Goal: Download file/media

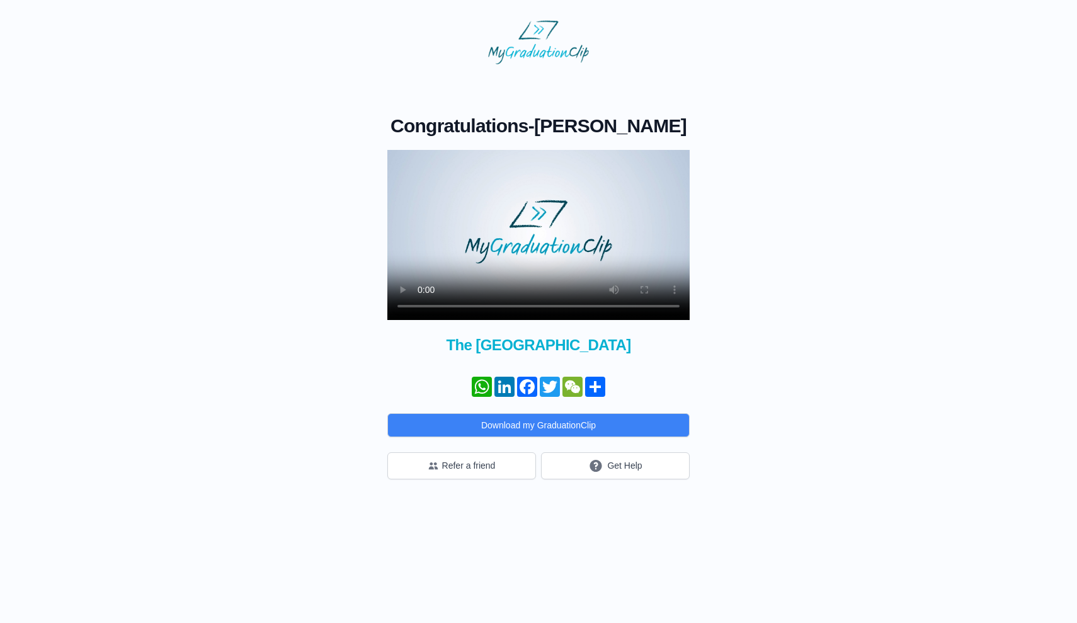
click at [419, 309] on video at bounding box center [538, 235] width 302 height 170
click at [425, 304] on video at bounding box center [538, 235] width 302 height 170
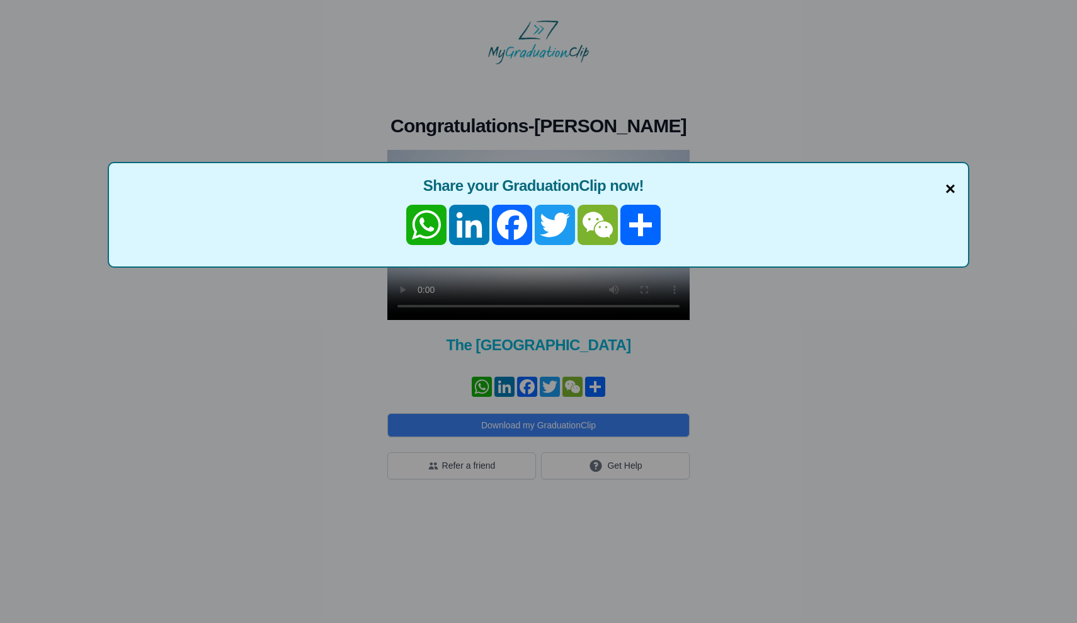
click at [950, 190] on span "×" at bounding box center [950, 189] width 10 height 26
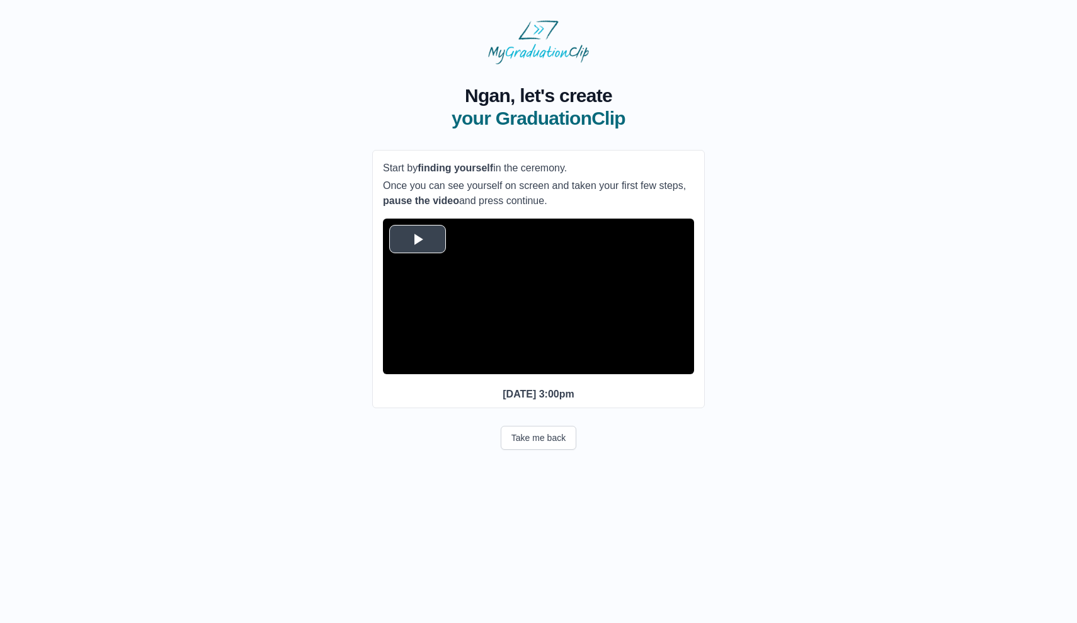
click at [418, 239] on span "Video Player" at bounding box center [418, 239] width 0 height 0
click at [396, 365] on span "Video Player" at bounding box center [396, 365] width 0 height 0
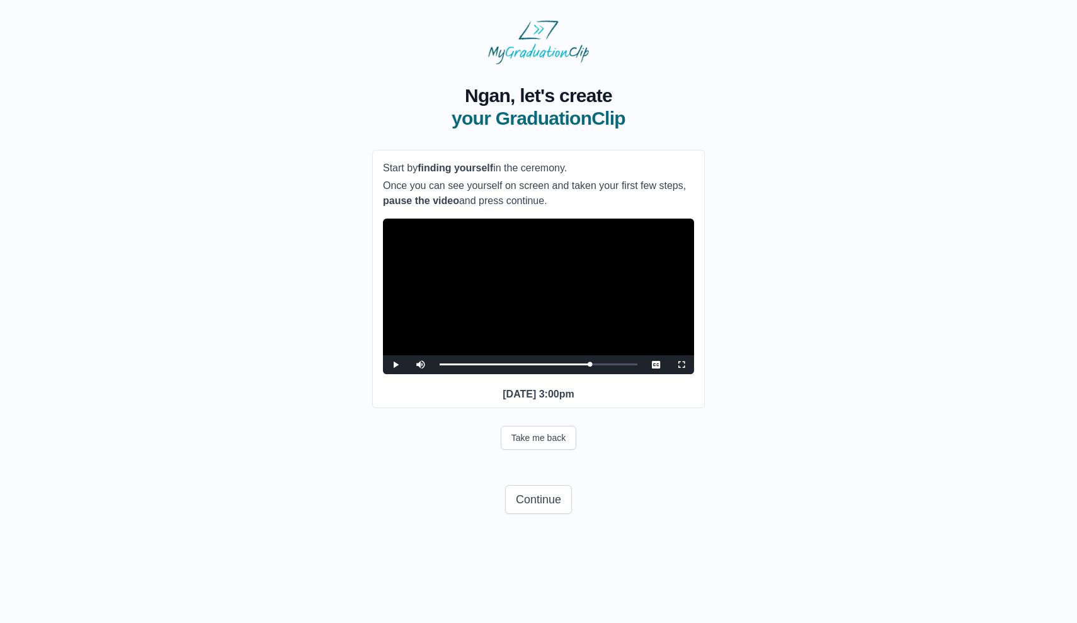
click at [396, 365] on span "Video Player" at bounding box center [396, 365] width 0 height 0
click at [527, 450] on button "Take me back" at bounding box center [539, 438] width 76 height 24
click at [396, 365] on span "Video Player" at bounding box center [396, 365] width 0 height 0
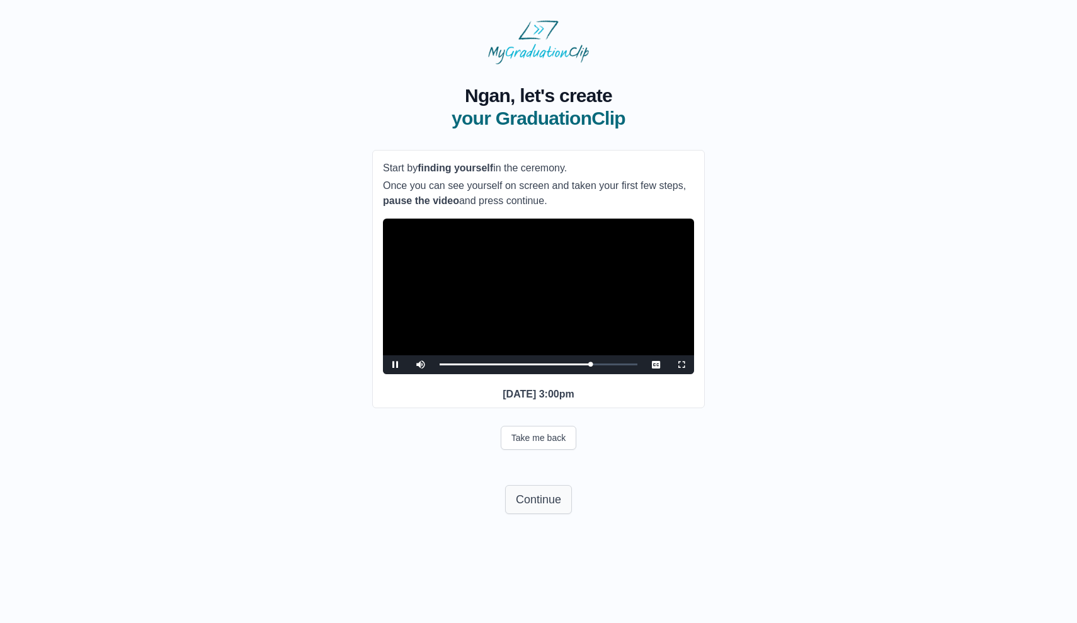
click at [521, 514] on button "Continue" at bounding box center [538, 499] width 67 height 29
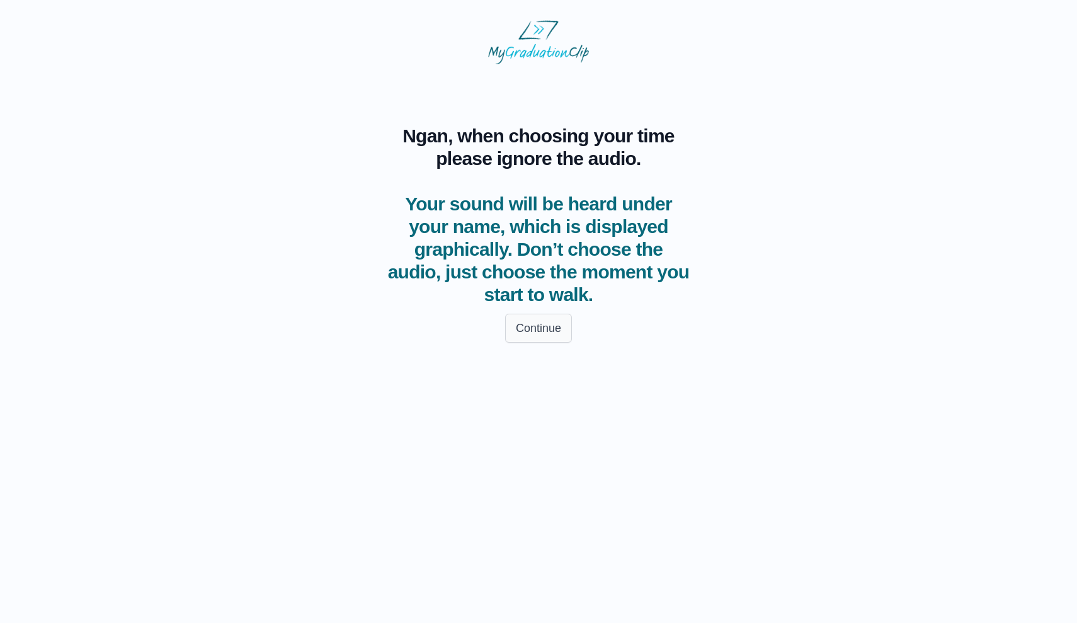
click at [525, 330] on button "Continue" at bounding box center [538, 328] width 67 height 29
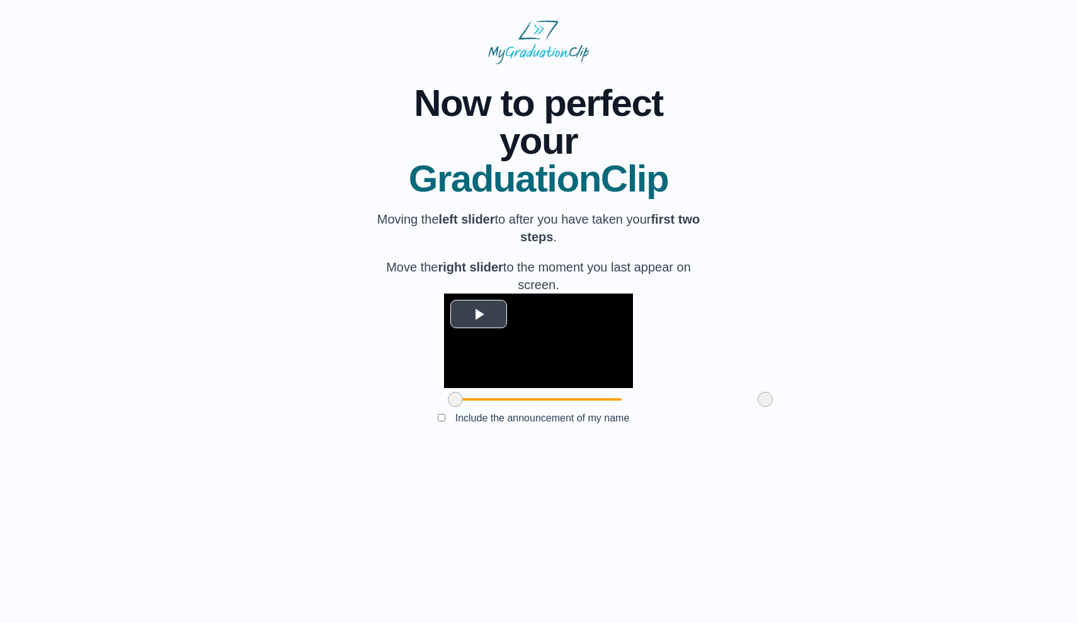
click at [479, 314] on span "Video Player" at bounding box center [479, 314] width 0 height 0
click at [448, 407] on span at bounding box center [455, 399] width 15 height 15
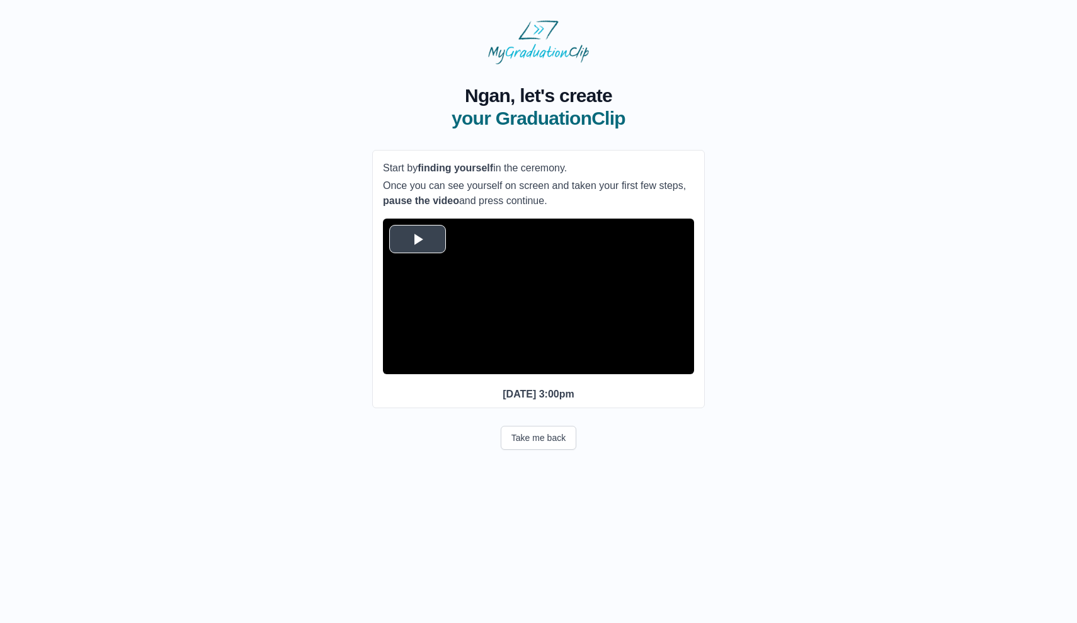
click at [418, 239] on span "Video Player" at bounding box center [418, 239] width 0 height 0
click at [396, 365] on span "Video Player" at bounding box center [396, 365] width 0 height 0
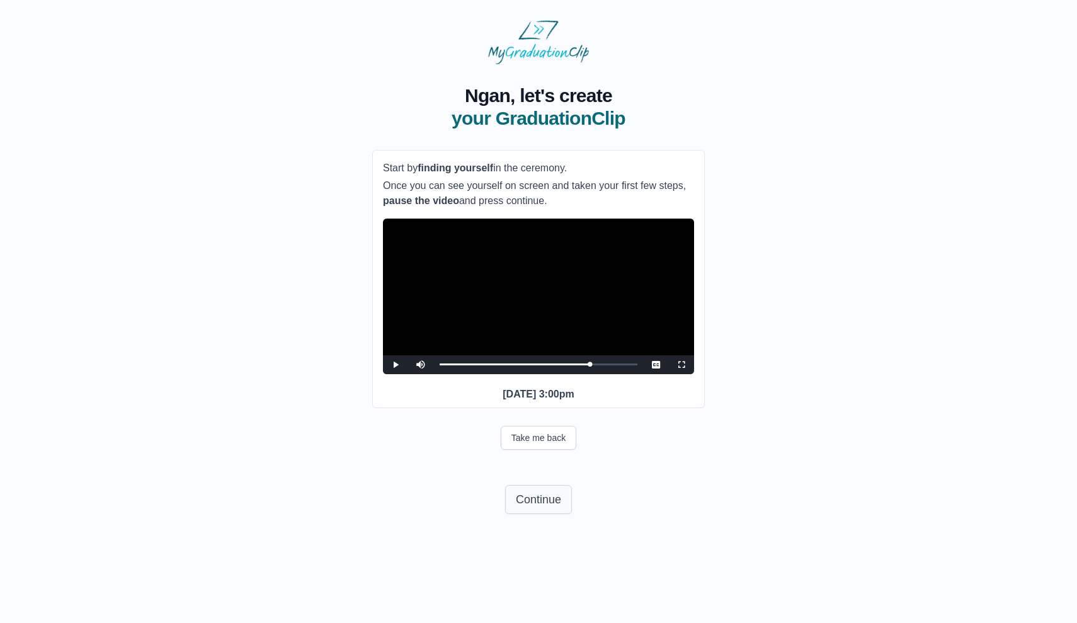
click at [530, 514] on button "Continue" at bounding box center [538, 499] width 67 height 29
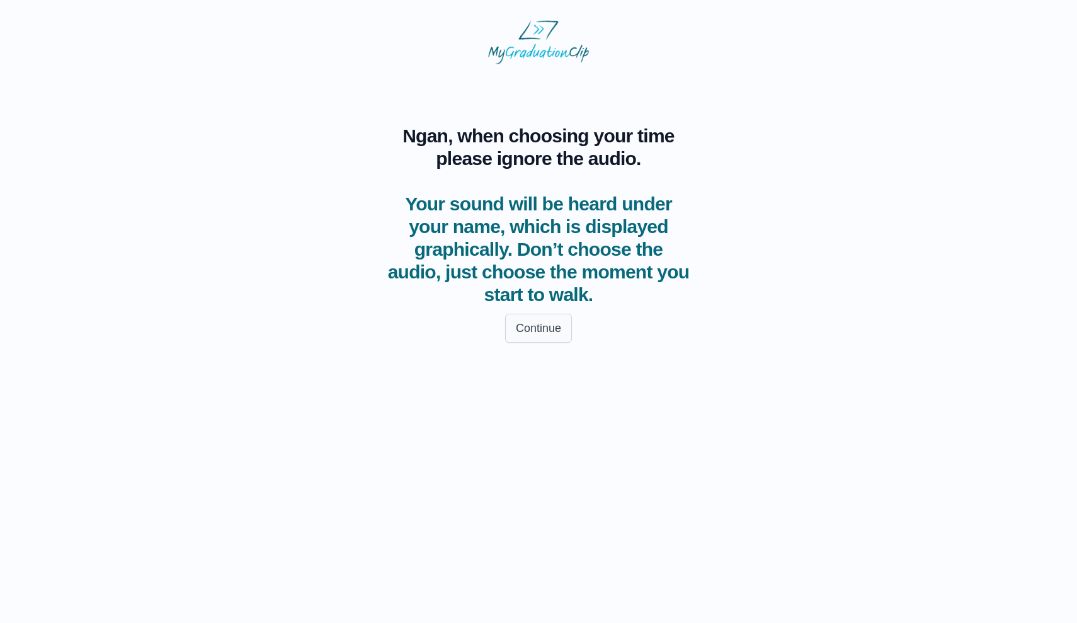
click at [547, 333] on button "Continue" at bounding box center [538, 328] width 67 height 29
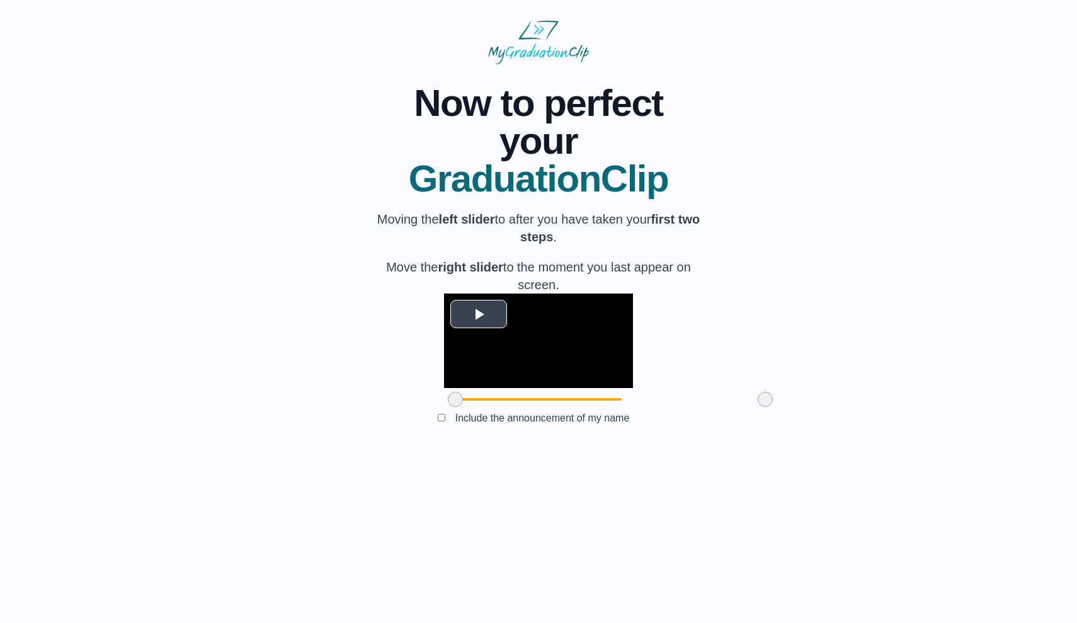
click at [479, 314] on span "Video Player" at bounding box center [479, 314] width 0 height 0
drag, startPoint x: 695, startPoint y: 490, endPoint x: 623, endPoint y: 496, distance: 72.1
click at [686, 407] on span at bounding box center [693, 399] width 15 height 15
drag, startPoint x: 621, startPoint y: 489, endPoint x: 609, endPoint y: 491, distance: 12.0
click at [674, 407] on span at bounding box center [681, 399] width 15 height 15
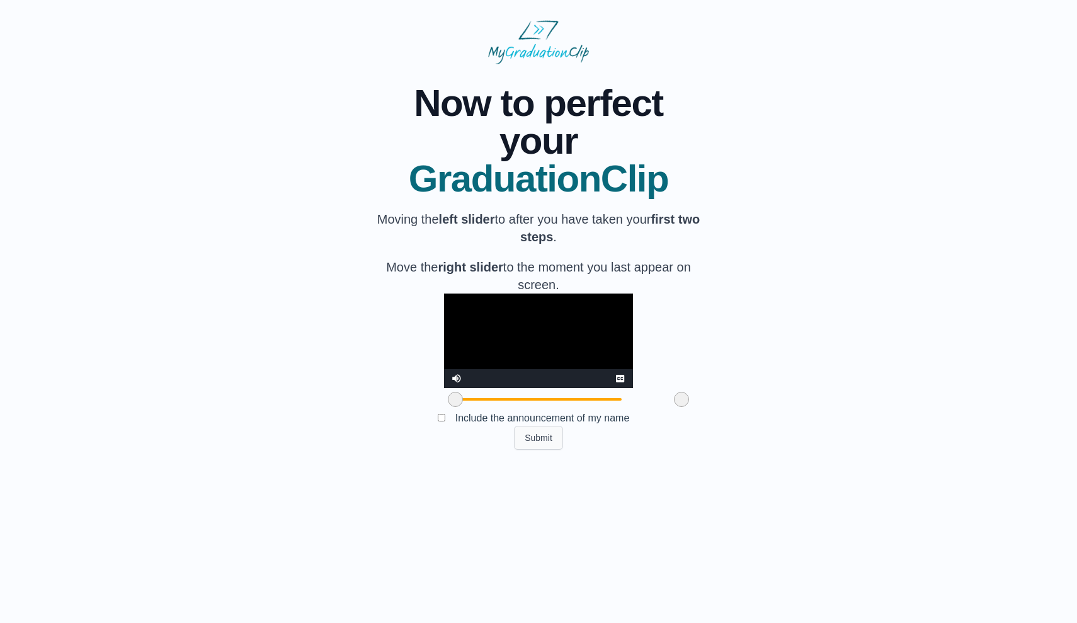
click at [550, 450] on button "Submit" at bounding box center [538, 438] width 49 height 24
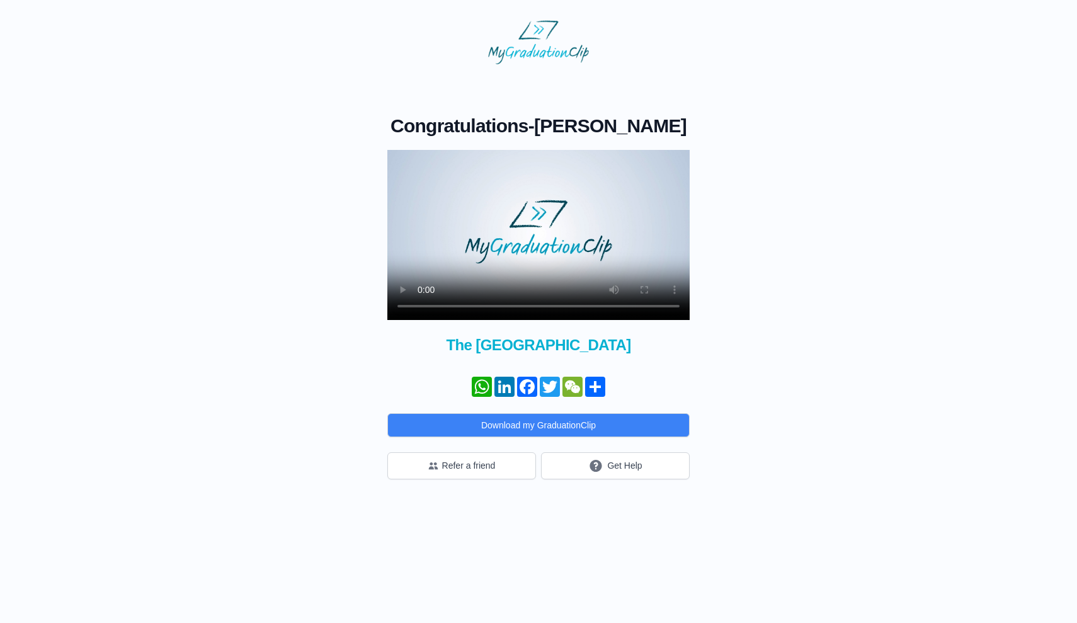
drag, startPoint x: 476, startPoint y: 308, endPoint x: 542, endPoint y: 308, distance: 65.5
click at [542, 308] on video at bounding box center [538, 235] width 302 height 170
click at [419, 307] on video at bounding box center [538, 235] width 302 height 170
click at [423, 306] on video at bounding box center [538, 235] width 302 height 170
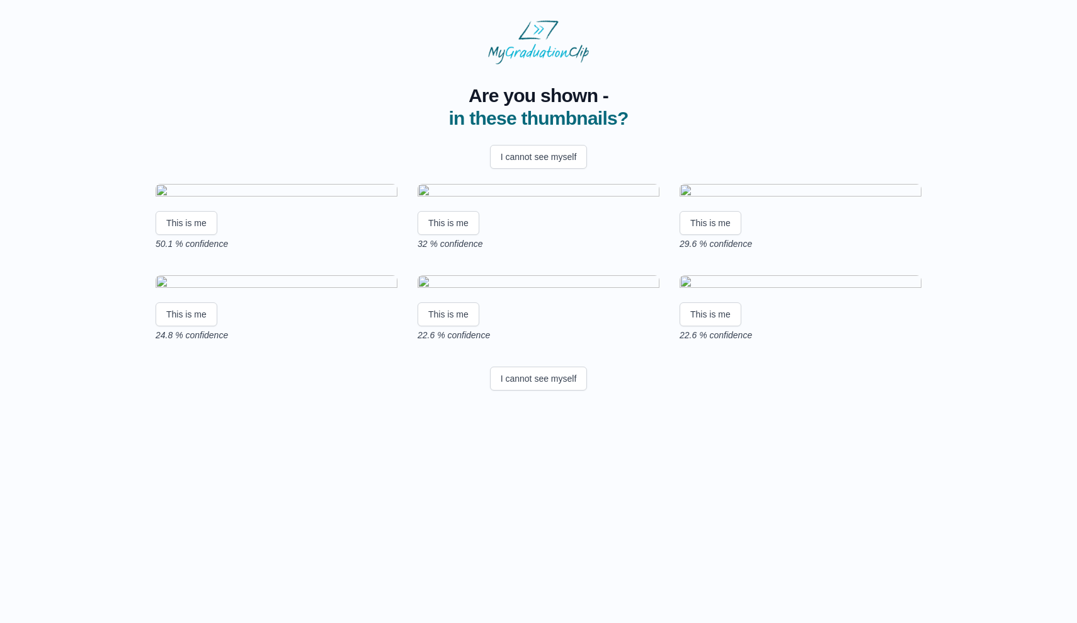
click at [287, 201] on img at bounding box center [277, 192] width 242 height 17
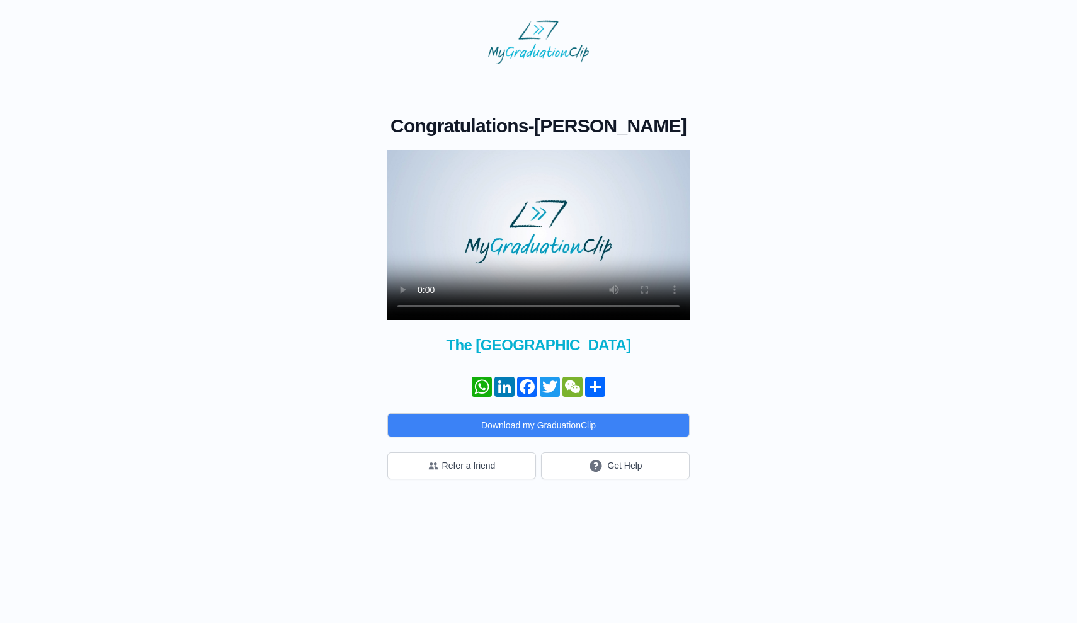
click at [424, 308] on video at bounding box center [538, 235] width 302 height 170
drag, startPoint x: 499, startPoint y: 307, endPoint x: 538, endPoint y: 307, distance: 38.4
click at [538, 307] on video at bounding box center [538, 235] width 302 height 170
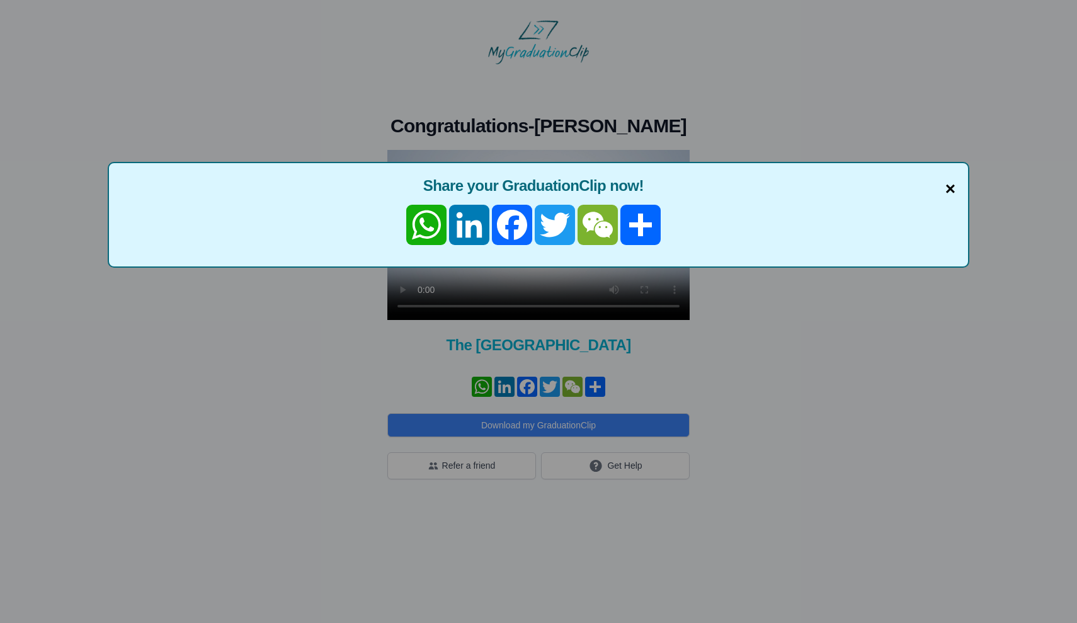
click at [949, 188] on span "×" at bounding box center [950, 189] width 10 height 26
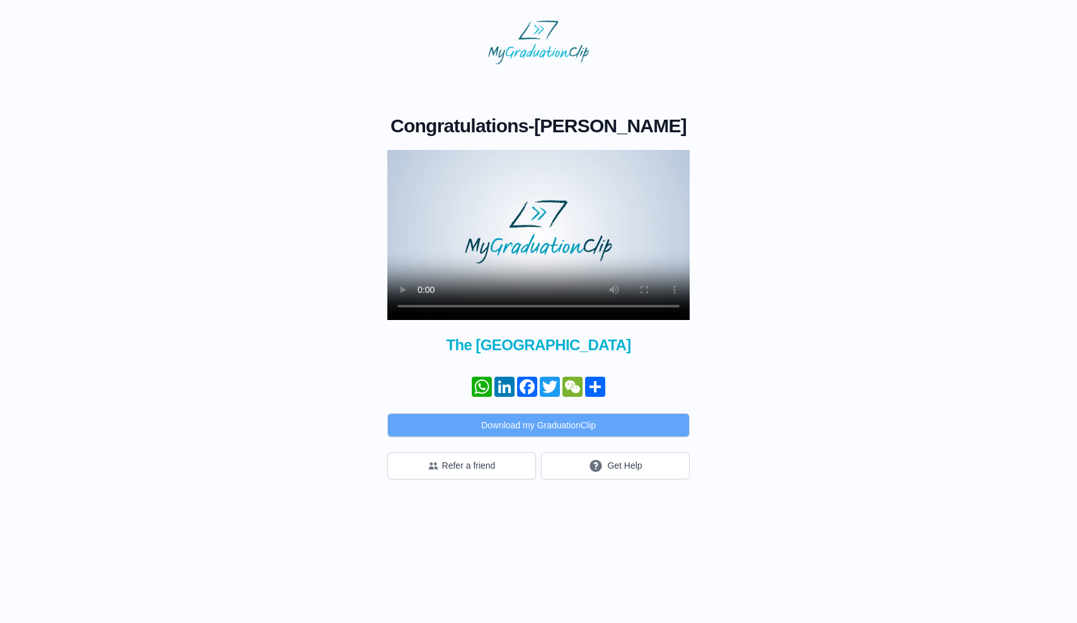
click at [545, 416] on button "Download my GraduationClip" at bounding box center [538, 425] width 302 height 24
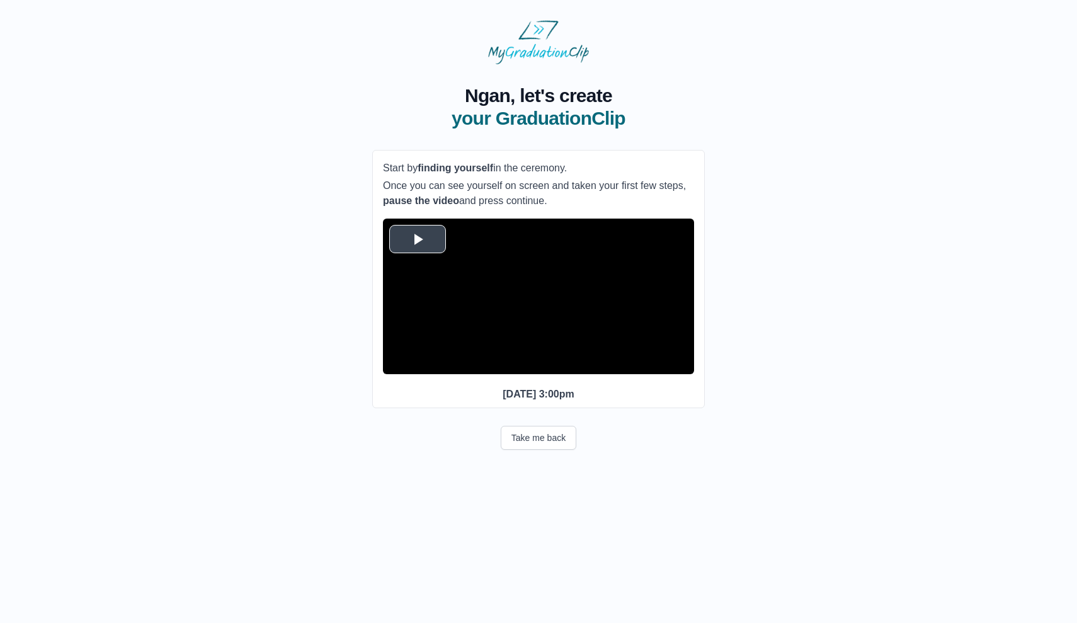
click at [418, 239] on span "Video Player" at bounding box center [418, 239] width 0 height 0
click at [396, 365] on span "Video Player" at bounding box center [396, 365] width 0 height 0
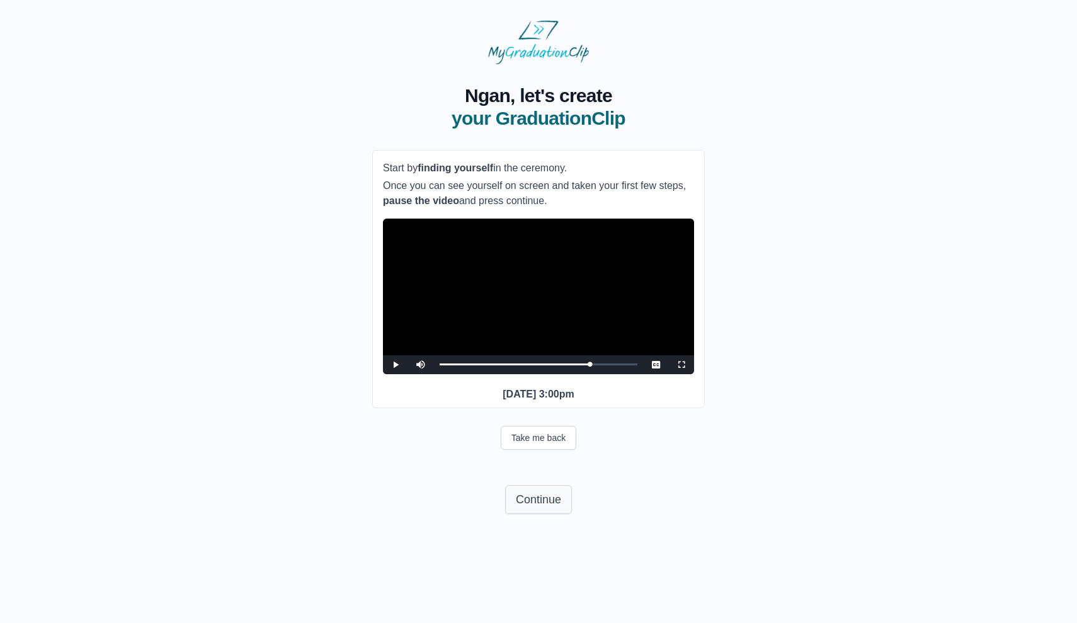
click at [543, 514] on button "Continue" at bounding box center [538, 499] width 67 height 29
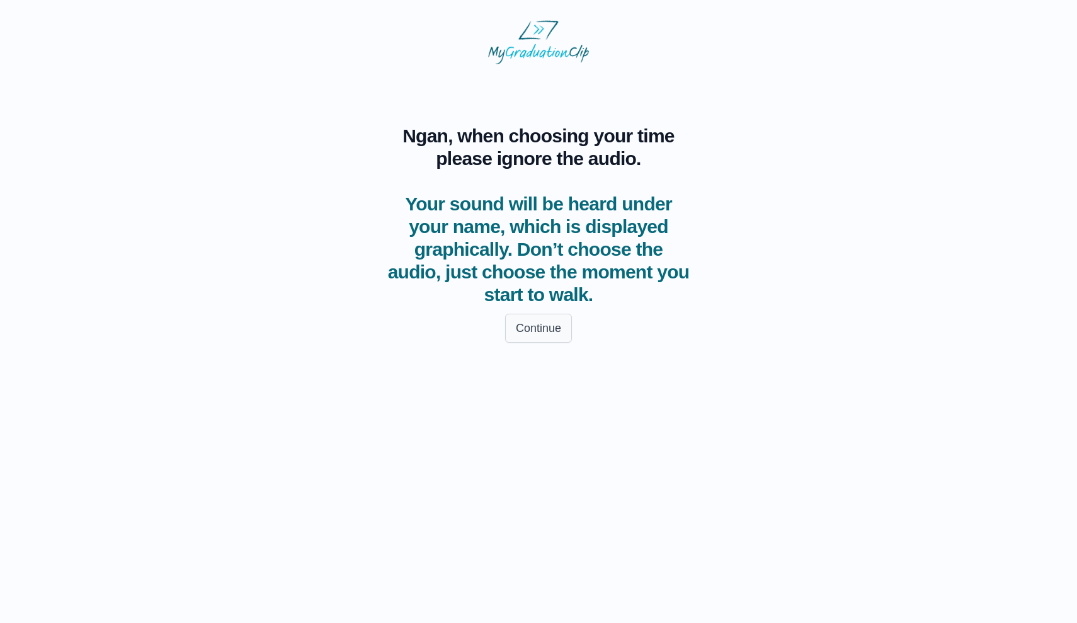
click at [548, 331] on button "Continue" at bounding box center [538, 328] width 67 height 29
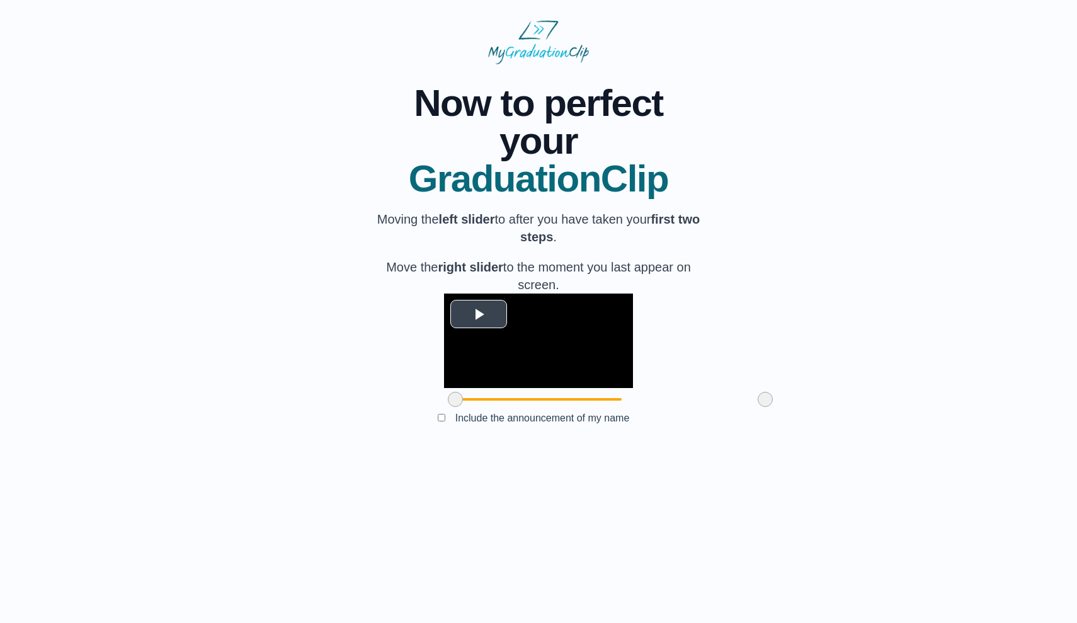
click at [479, 314] on span "Video Player" at bounding box center [479, 314] width 0 height 0
